Goal: Information Seeking & Learning: Check status

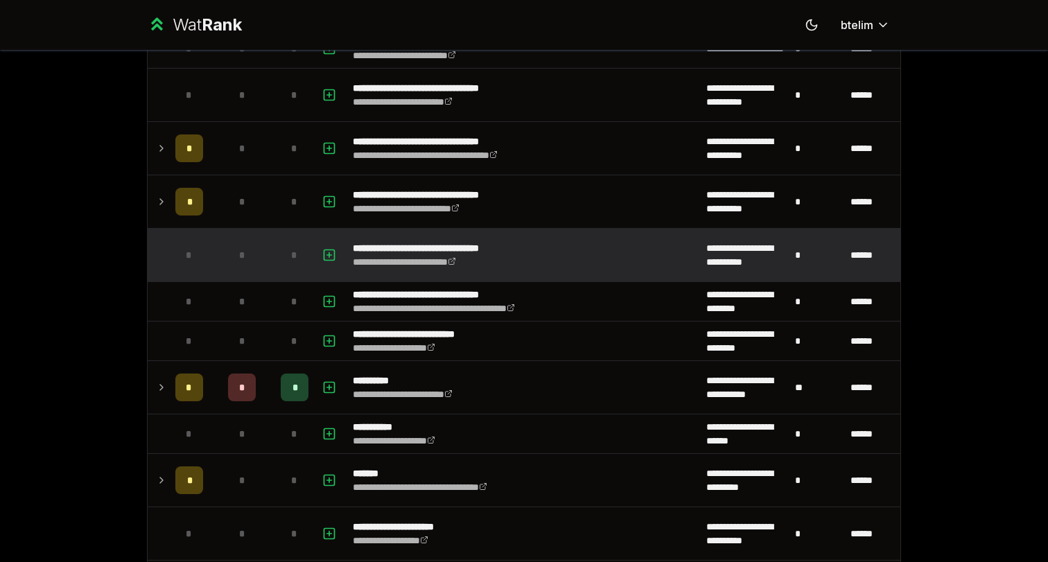
scroll to position [1982, 0]
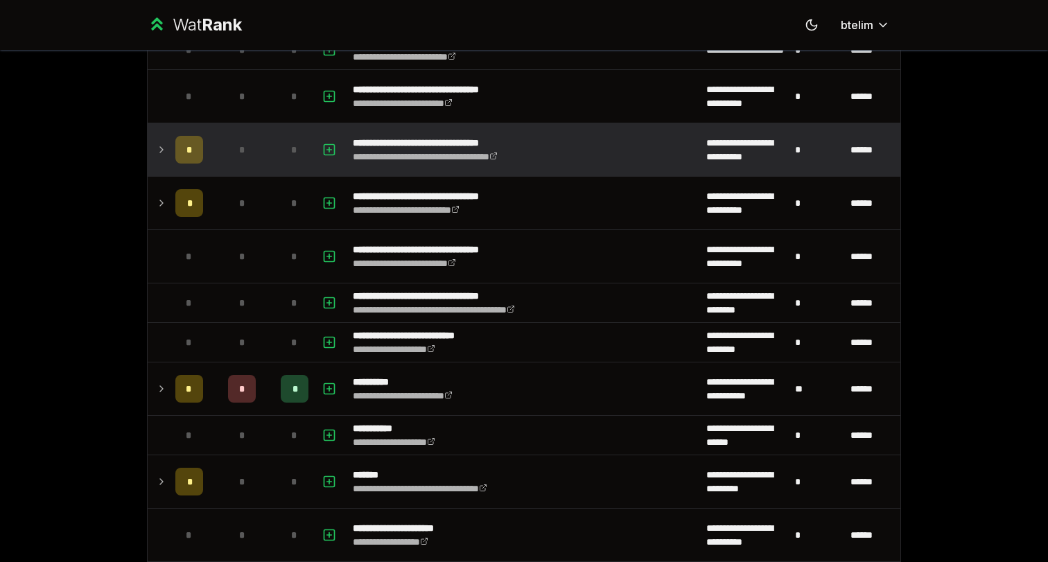
click at [161, 151] on icon at bounding box center [161, 149] width 11 height 17
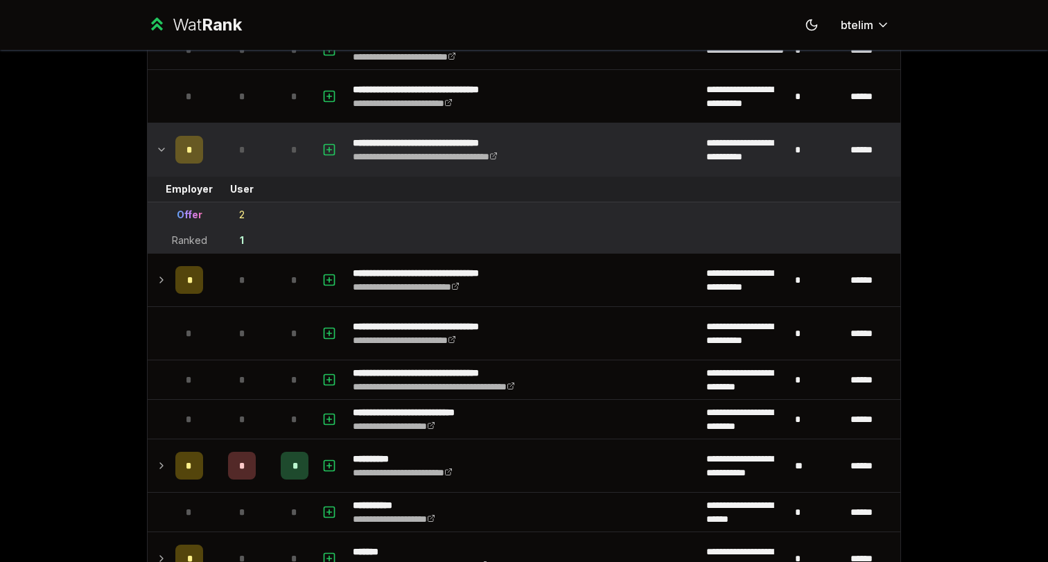
click at [161, 151] on icon at bounding box center [161, 149] width 11 height 17
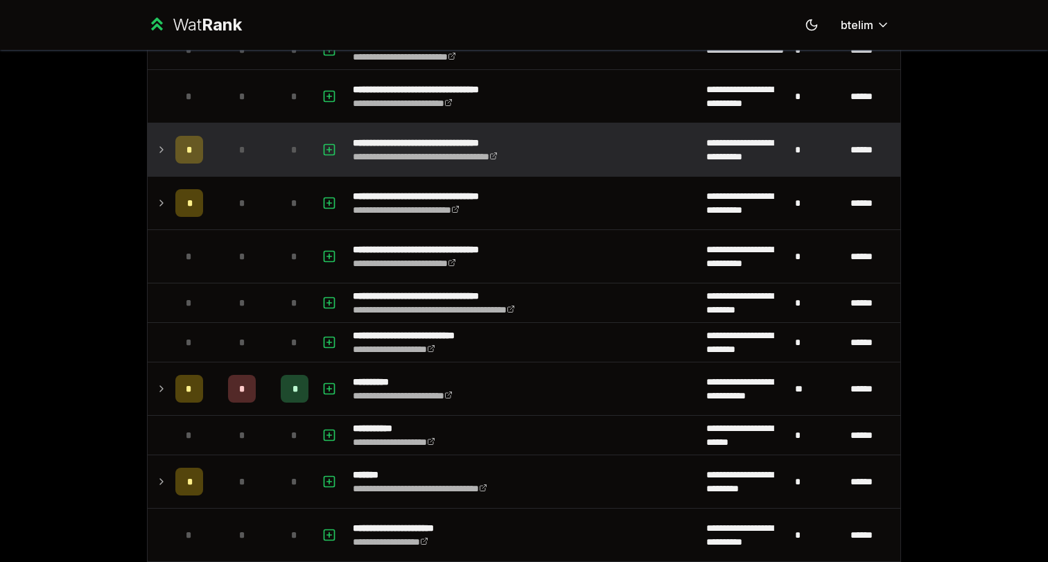
scroll to position [1898, 0]
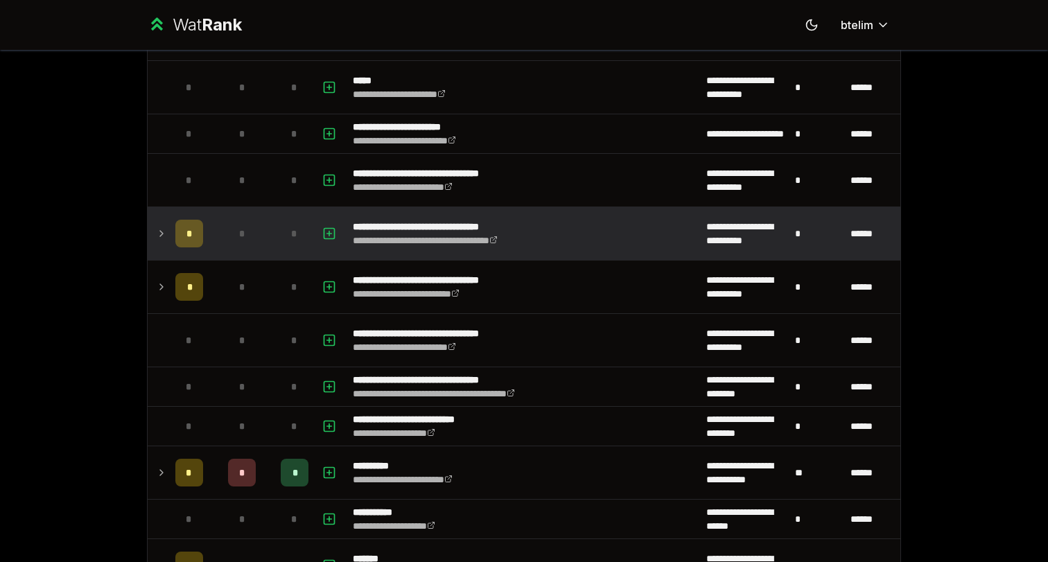
click at [174, 226] on td "*" at bounding box center [189, 233] width 39 height 53
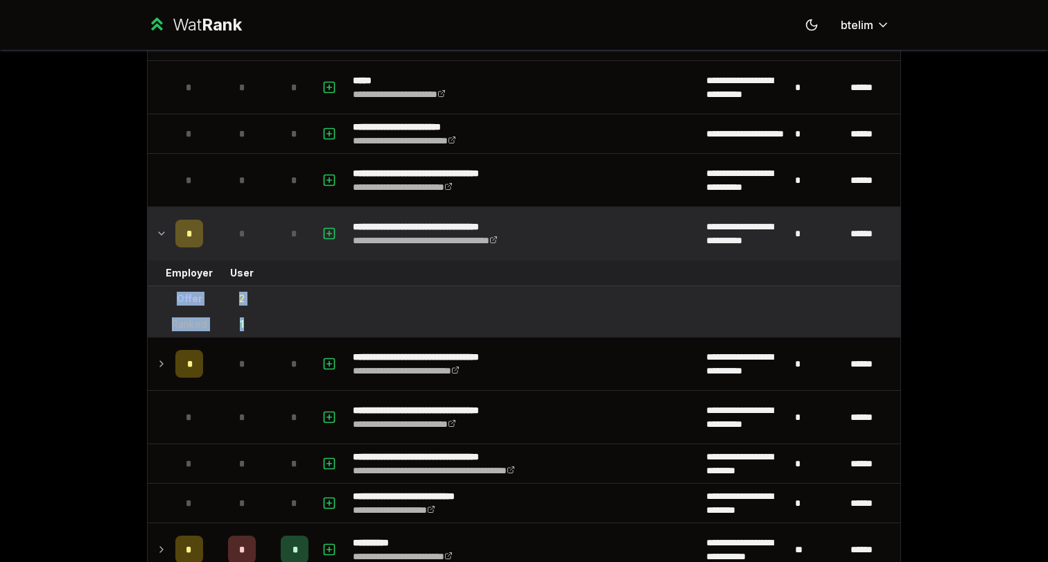
drag, startPoint x: 245, startPoint y: 324, endPoint x: 170, endPoint y: 295, distance: 81.2
click at [170, 295] on td "Offer" at bounding box center [189, 298] width 39 height 25
drag, startPoint x: 170, startPoint y: 295, endPoint x: 250, endPoint y: 325, distance: 86.0
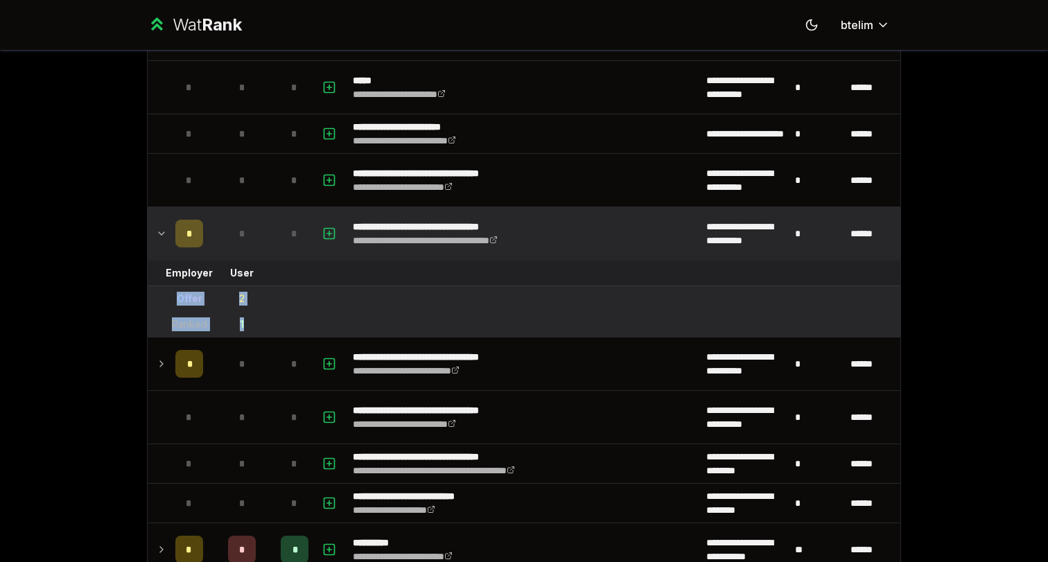
click at [250, 325] on td "1" at bounding box center [242, 324] width 67 height 25
drag, startPoint x: 250, startPoint y: 325, endPoint x: 188, endPoint y: 300, distance: 67.5
click at [188, 300] on div "Offer" at bounding box center [190, 299] width 26 height 14
drag, startPoint x: 162, startPoint y: 295, endPoint x: 250, endPoint y: 335, distance: 96.8
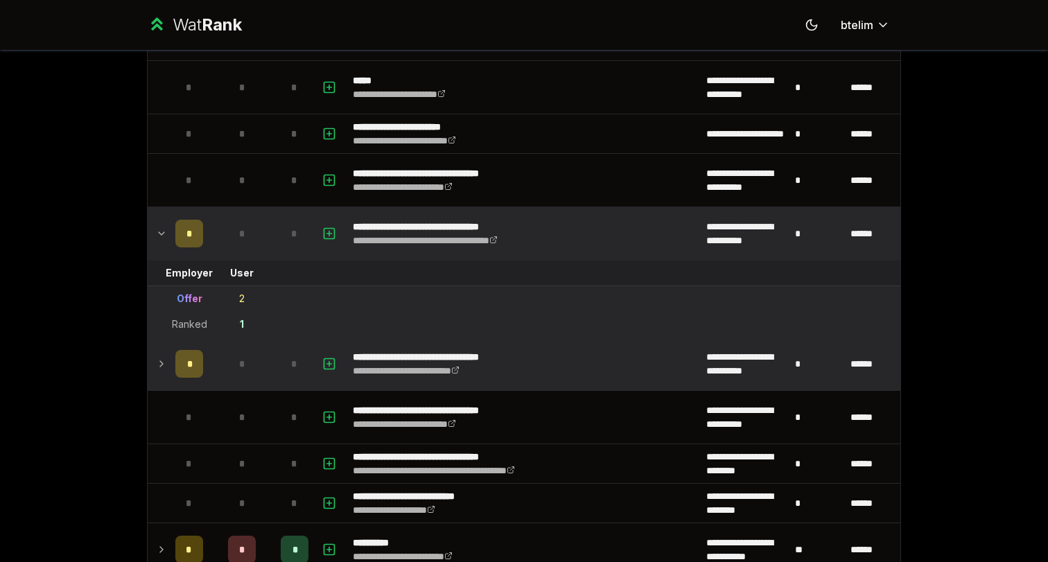
click at [240, 366] on span "*" at bounding box center [242, 364] width 6 height 14
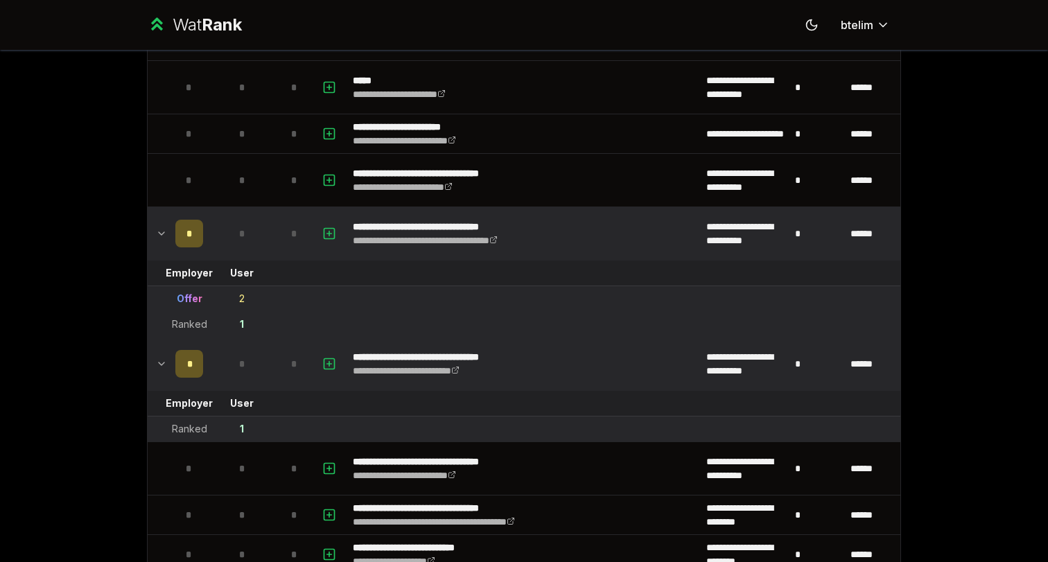
click at [242, 361] on span "*" at bounding box center [242, 364] width 6 height 14
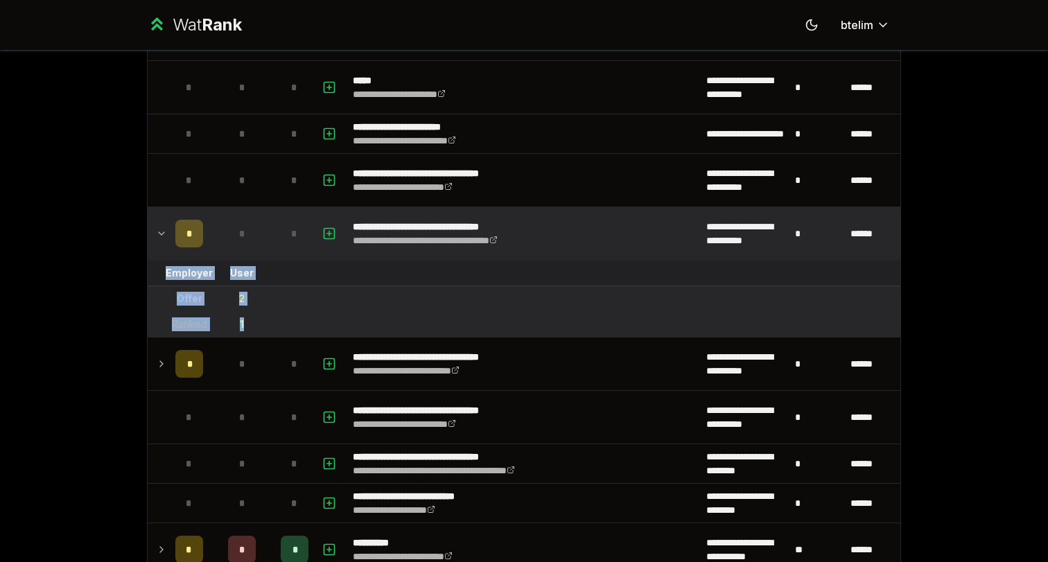
drag, startPoint x: 244, startPoint y: 329, endPoint x: 166, endPoint y: 270, distance: 97.6
click at [166, 270] on td at bounding box center [159, 273] width 22 height 25
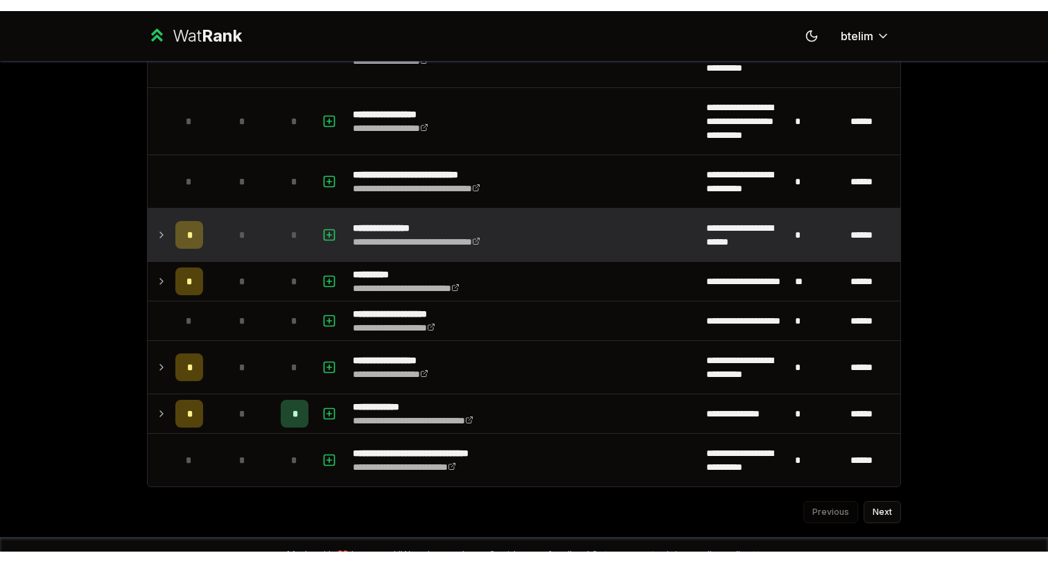
scroll to position [2598, 0]
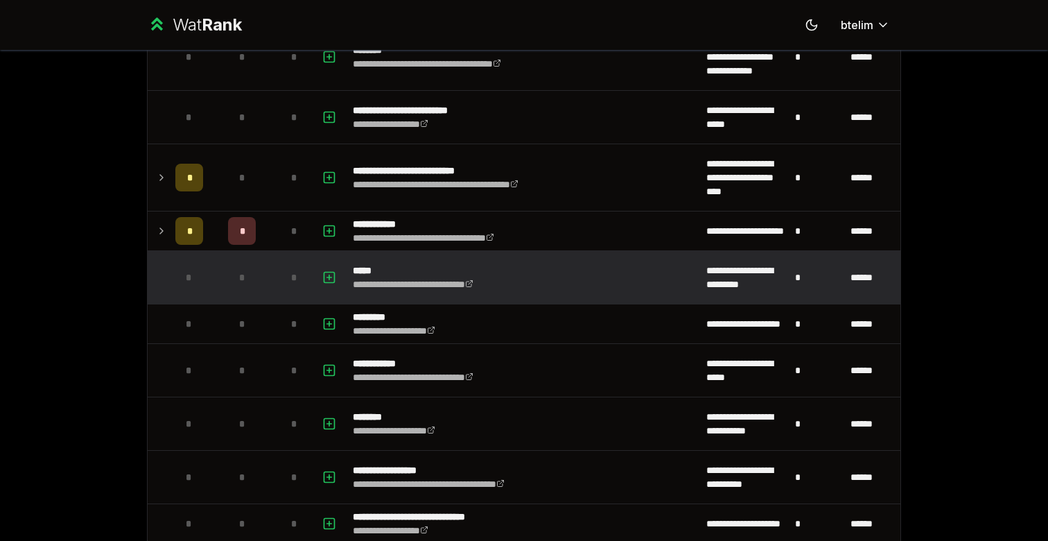
click at [280, 291] on td "*" at bounding box center [294, 277] width 39 height 53
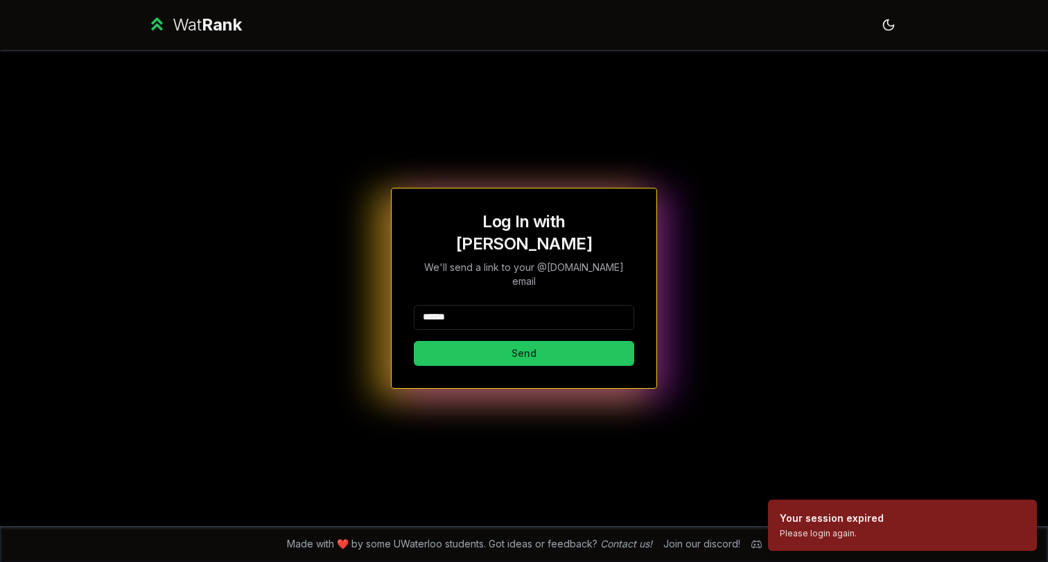
type input "******"
click at [523, 341] on button "Send" at bounding box center [524, 353] width 220 height 25
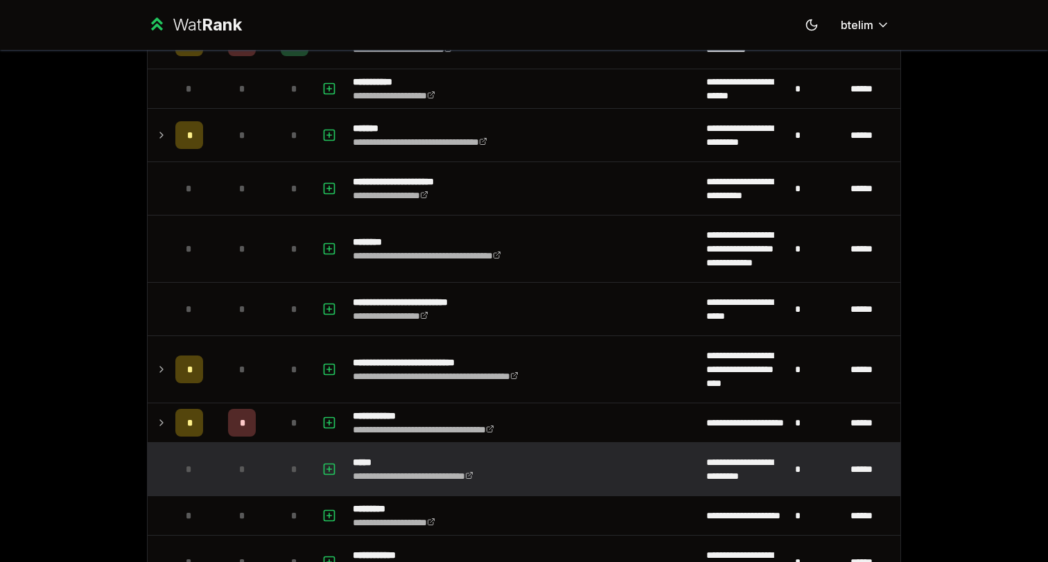
scroll to position [1891, 0]
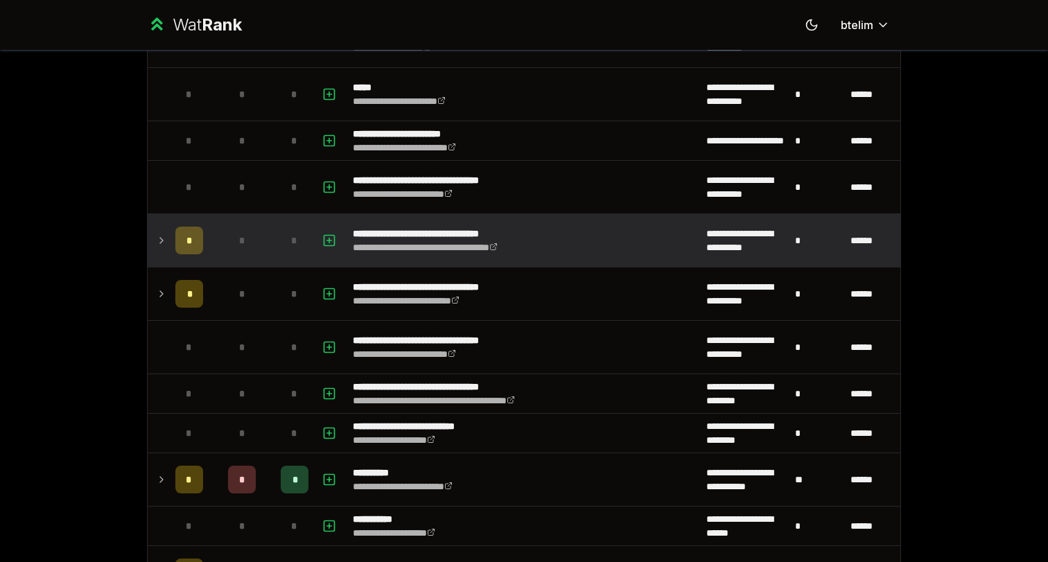
click at [227, 245] on td "*" at bounding box center [242, 240] width 67 height 53
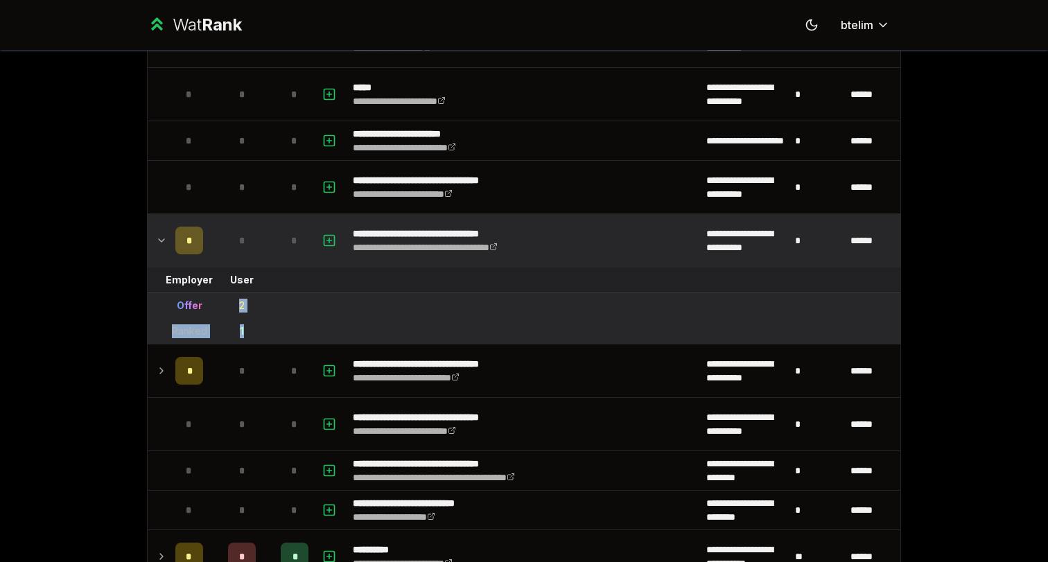
drag, startPoint x: 239, startPoint y: 306, endPoint x: 245, endPoint y: 331, distance: 25.9
click at [245, 331] on td "1" at bounding box center [242, 331] width 67 height 25
drag, startPoint x: 245, startPoint y: 333, endPoint x: 164, endPoint y: 281, distance: 96.2
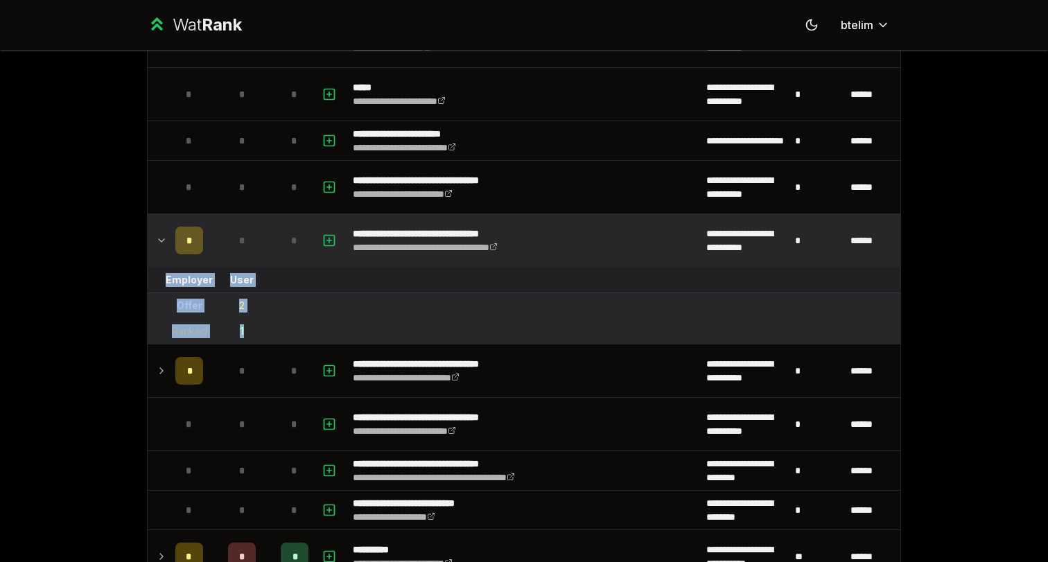
click at [164, 281] on td at bounding box center [159, 280] width 22 height 25
drag, startPoint x: 164, startPoint y: 279, endPoint x: 252, endPoint y: 334, distance: 103.7
click at [166, 243] on icon at bounding box center [161, 240] width 11 height 17
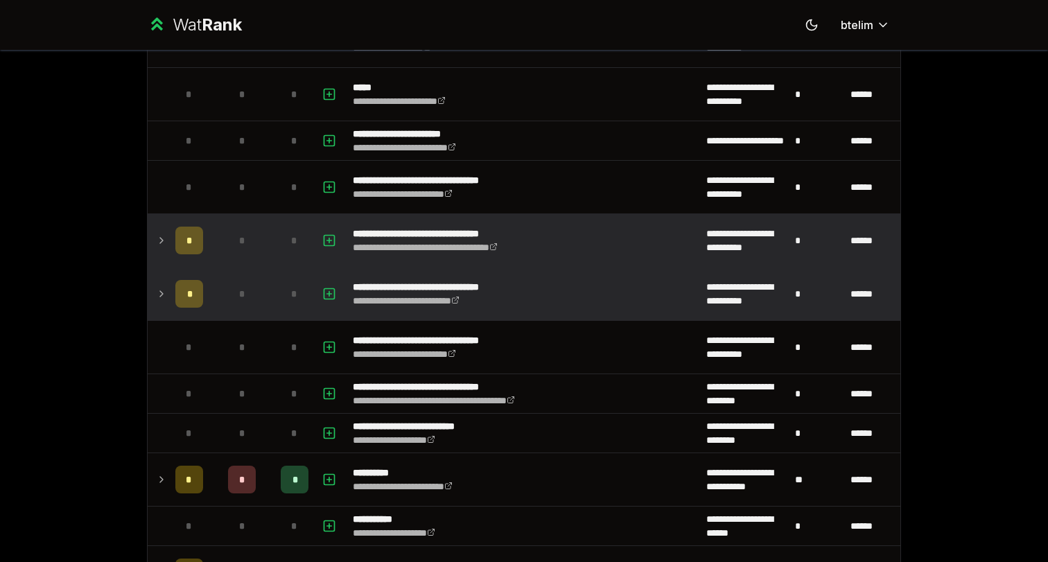
click at [164, 288] on icon at bounding box center [161, 294] width 11 height 17
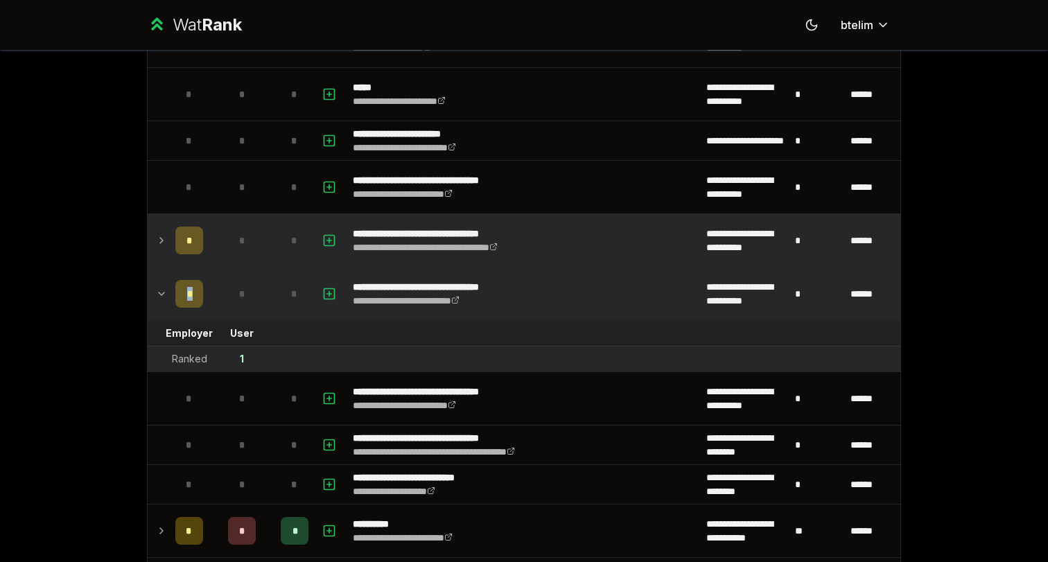
click at [164, 288] on icon at bounding box center [161, 294] width 11 height 17
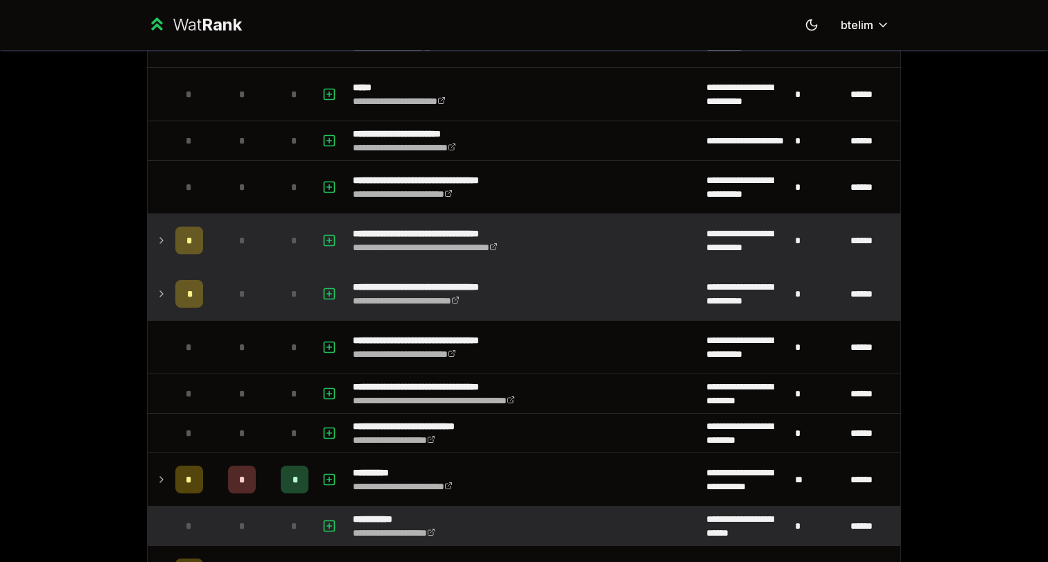
click at [180, 508] on td "*" at bounding box center [189, 526] width 39 height 39
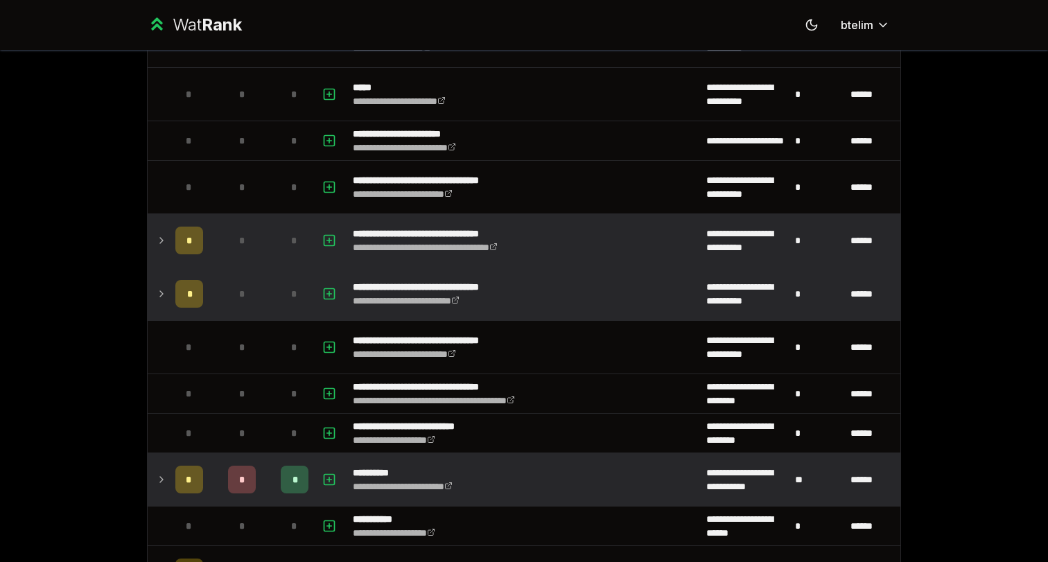
click at [179, 488] on div "*" at bounding box center [189, 480] width 28 height 28
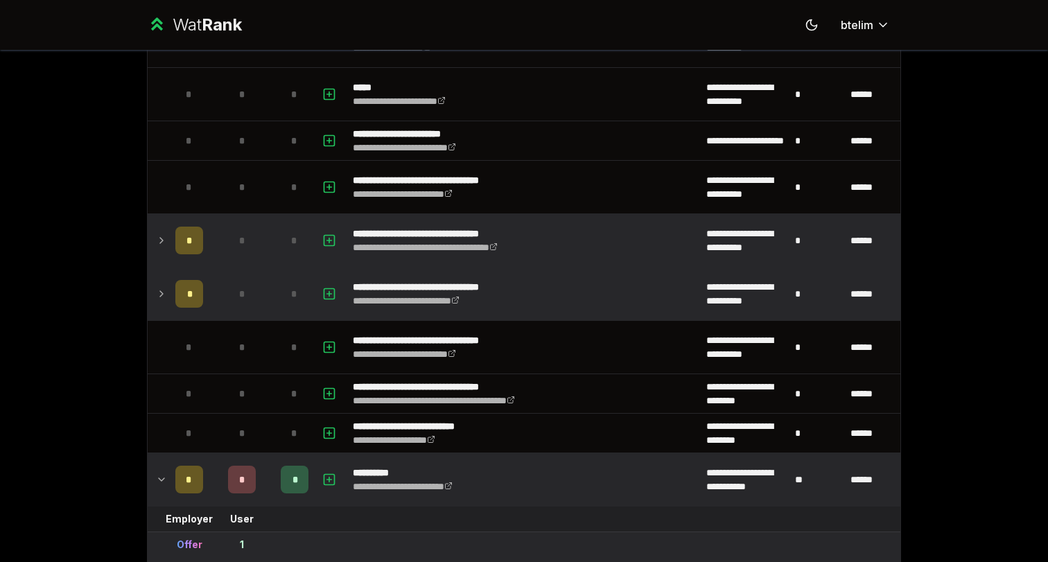
click at [179, 488] on div "*" at bounding box center [189, 480] width 28 height 28
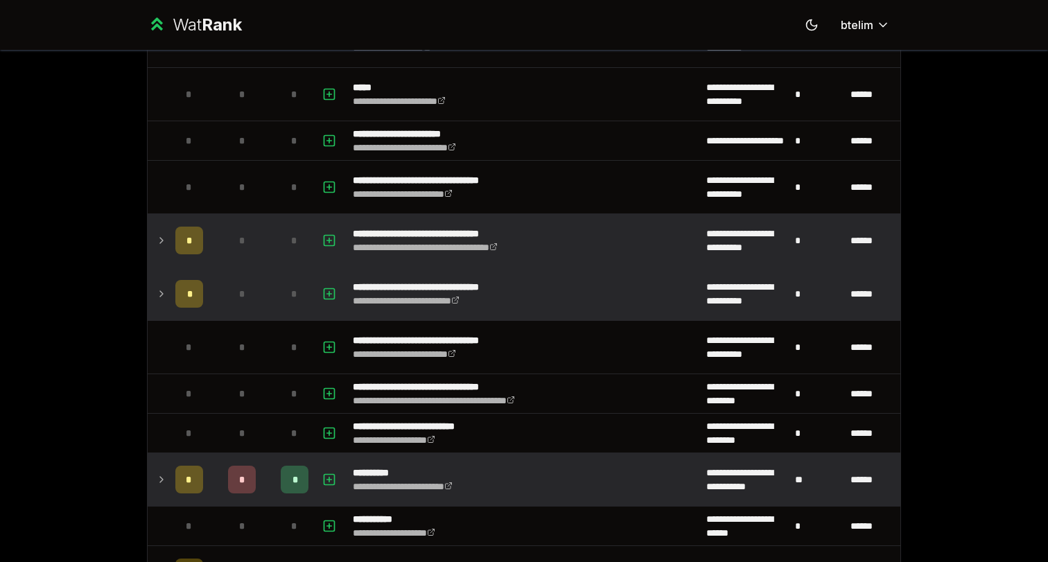
click at [171, 485] on td "*" at bounding box center [189, 479] width 39 height 53
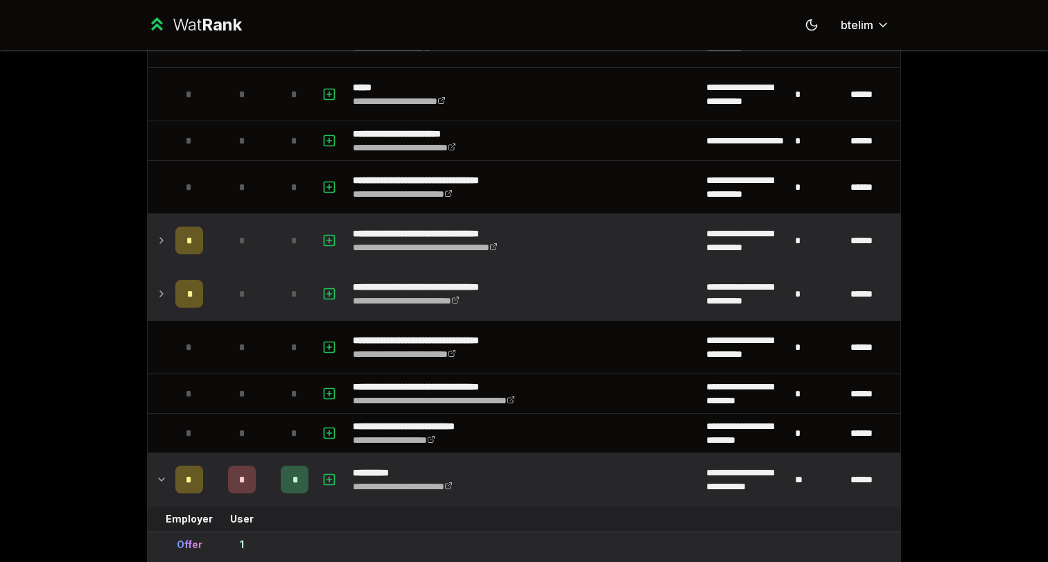
click at [171, 485] on td "*" at bounding box center [189, 479] width 39 height 53
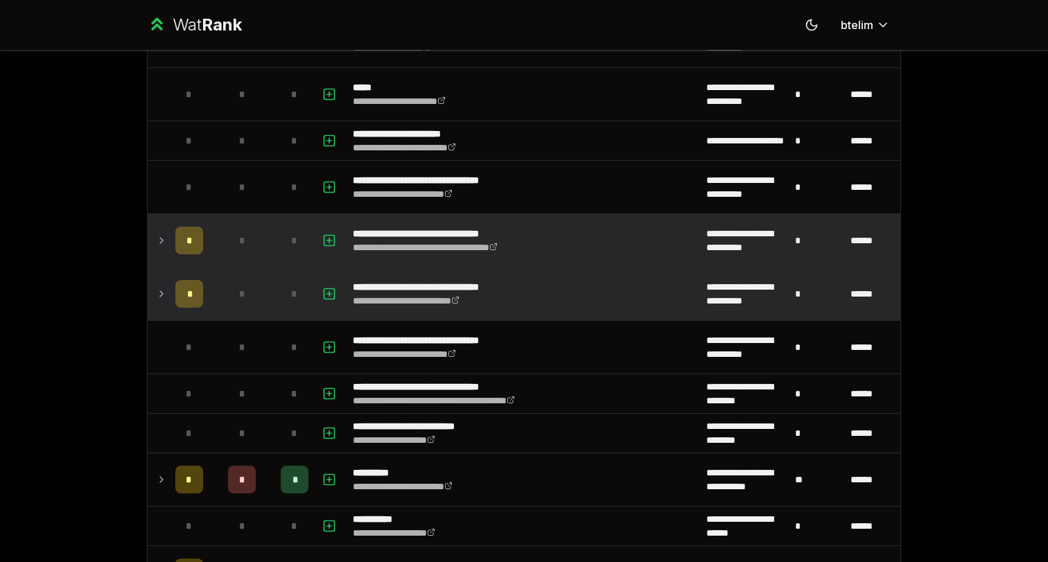
click at [181, 250] on div "*" at bounding box center [189, 241] width 28 height 28
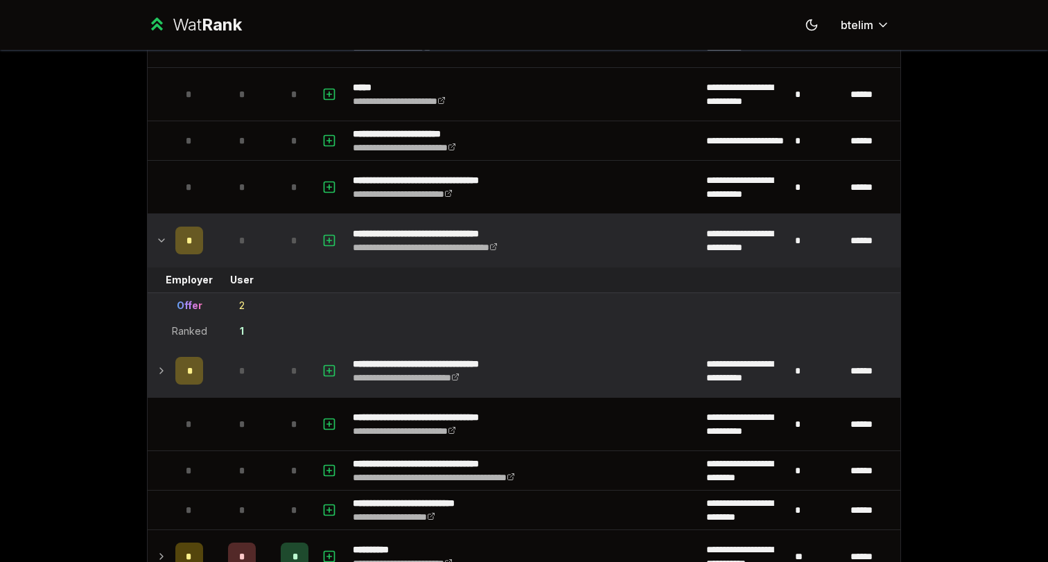
click at [181, 250] on div "*" at bounding box center [189, 241] width 28 height 28
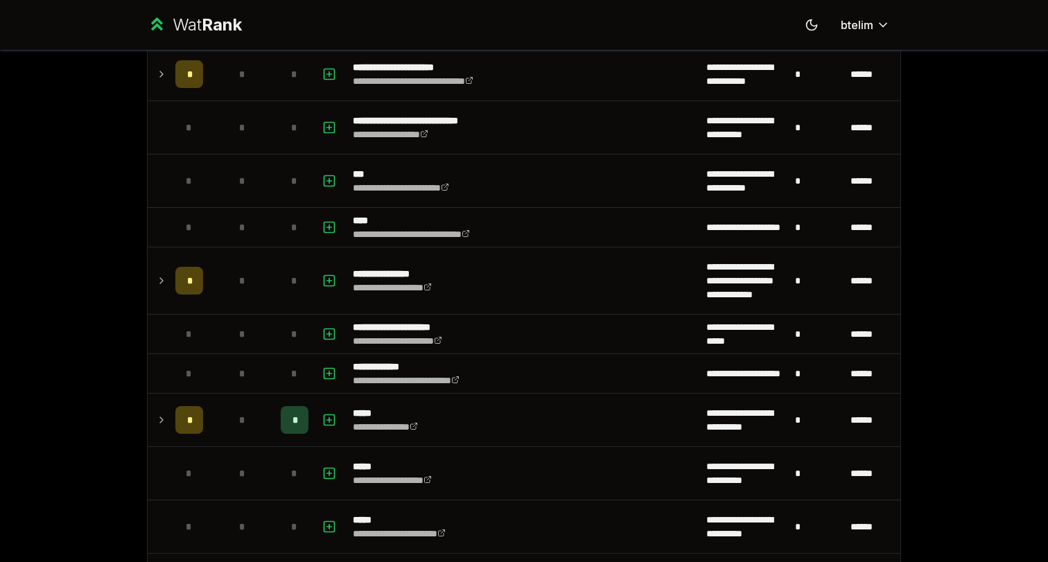
scroll to position [1738, 0]
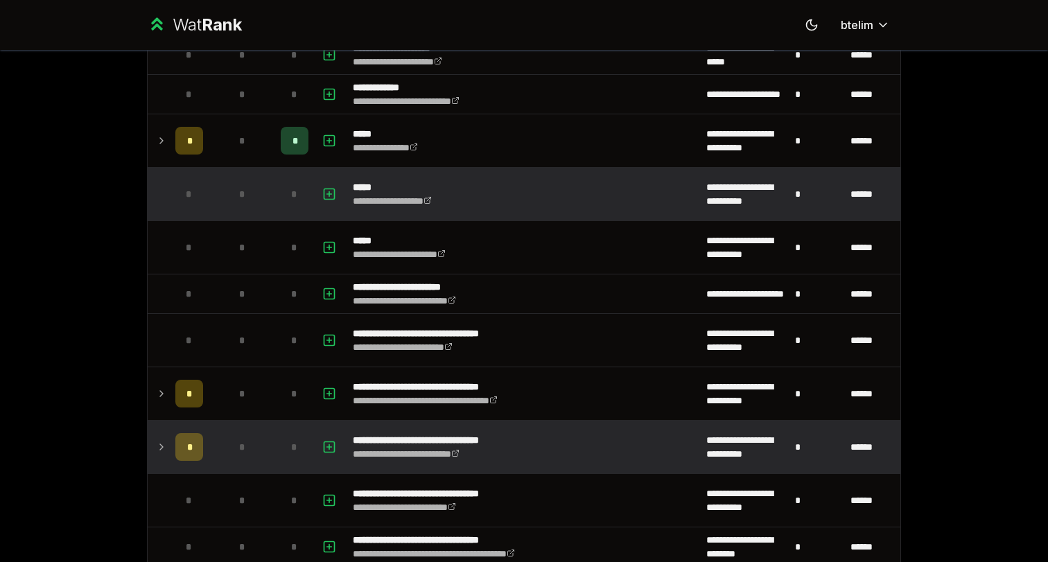
click at [236, 170] on td "*" at bounding box center [242, 194] width 67 height 53
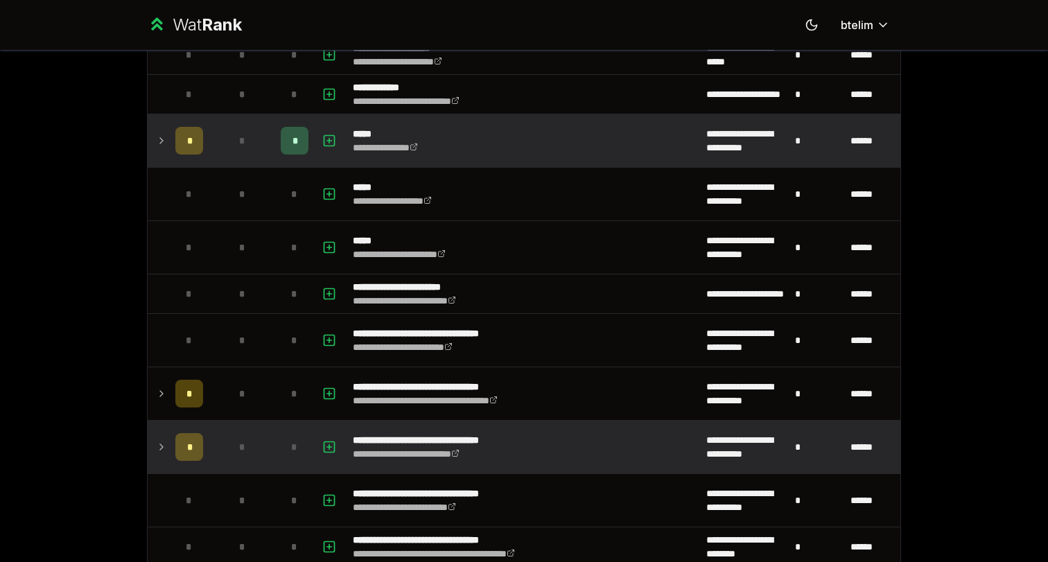
click at [235, 142] on div "*" at bounding box center [242, 141] width 28 height 28
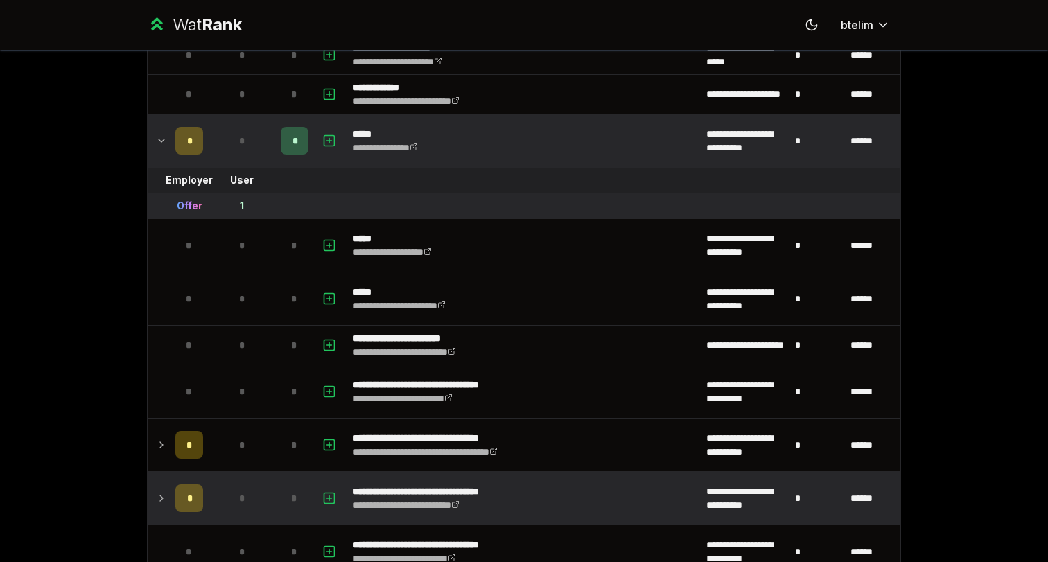
click at [235, 142] on div "*" at bounding box center [242, 141] width 28 height 28
